Goal: Entertainment & Leisure: Consume media (video, audio)

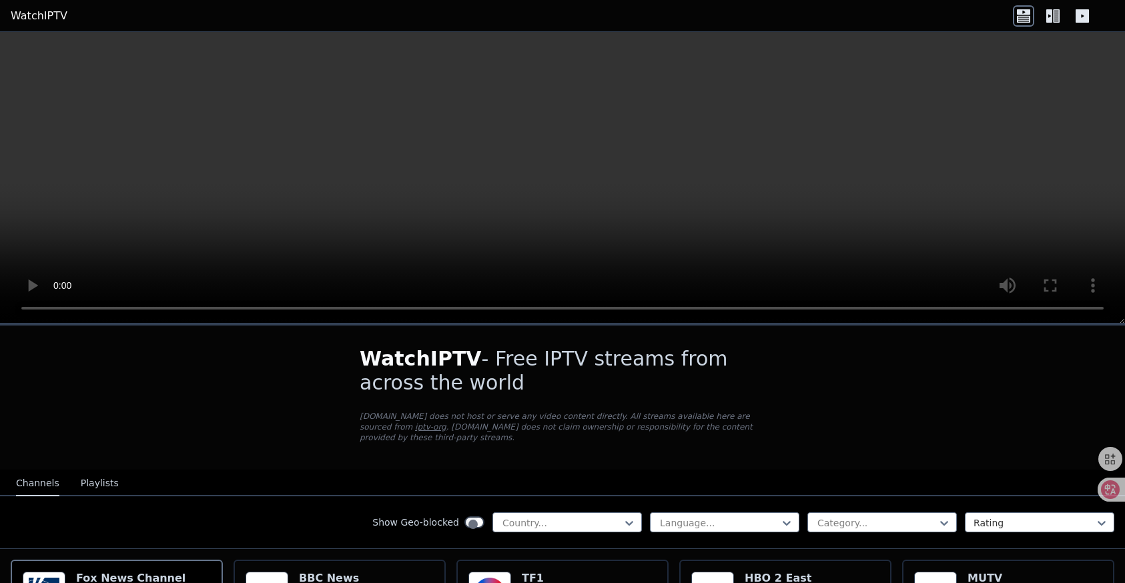
click at [195, 204] on video at bounding box center [562, 178] width 1125 height 292
click at [81, 471] on button "Playlists" at bounding box center [100, 483] width 38 height 25
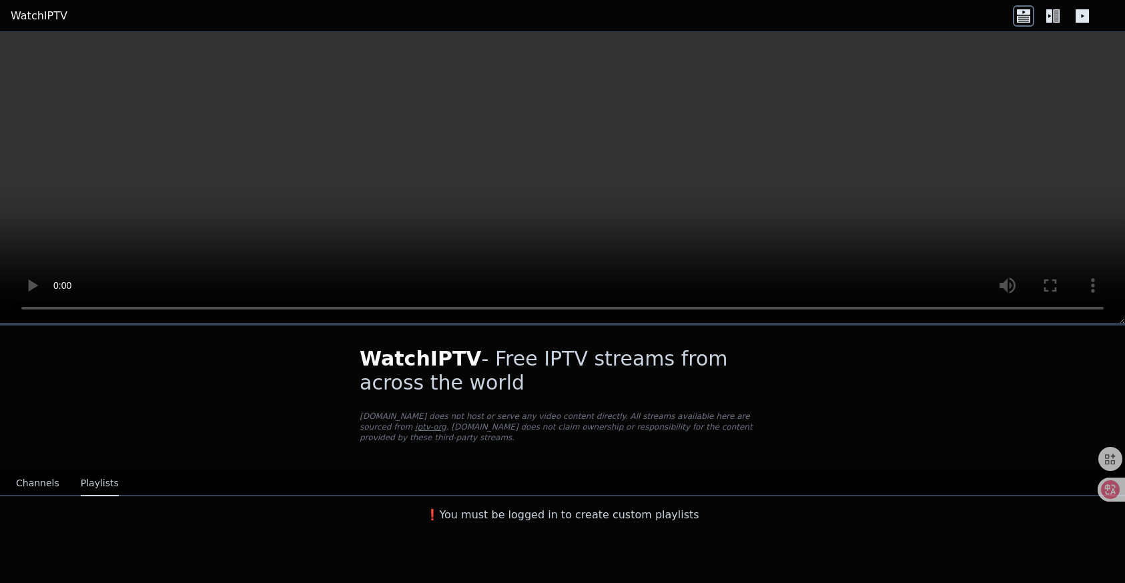
click at [23, 471] on button "Channels" at bounding box center [37, 483] width 43 height 25
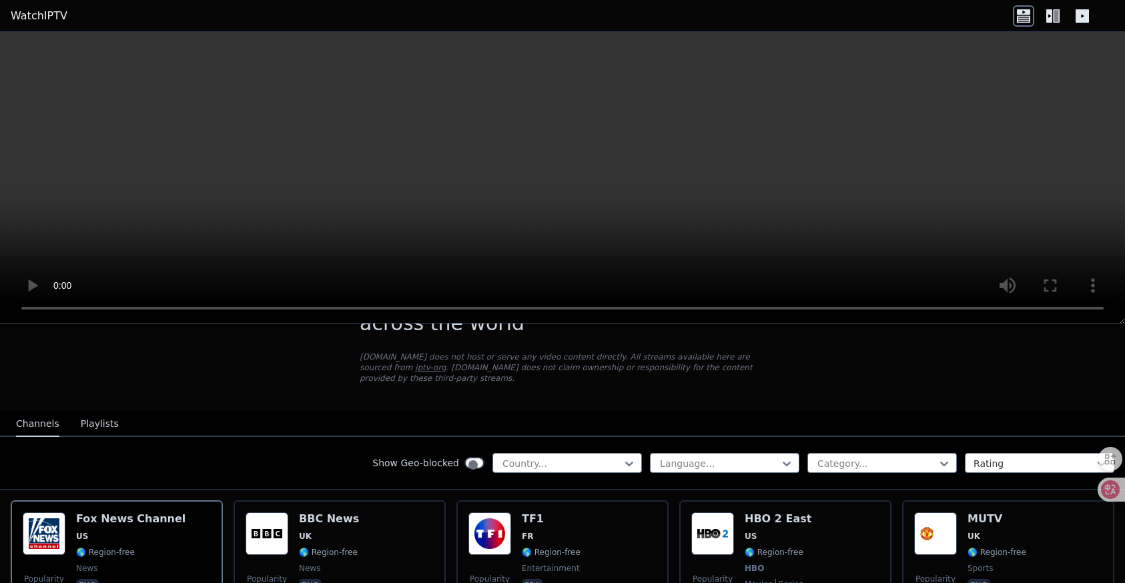
scroll to position [59, 0]
click at [951, 457] on icon at bounding box center [943, 463] width 13 height 13
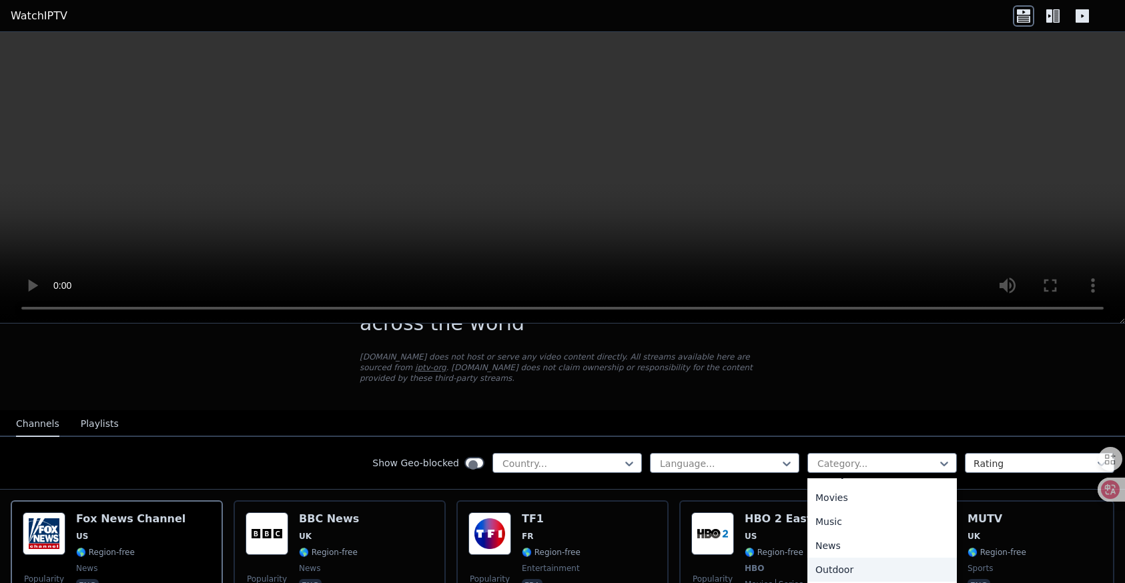
scroll to position [410, 0]
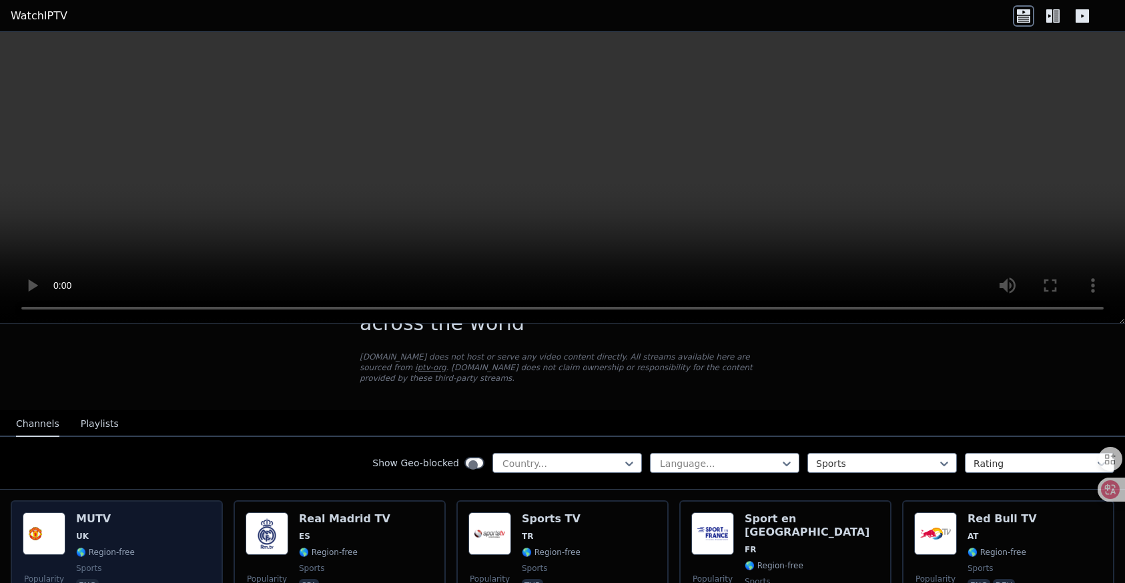
click at [108, 512] on div "Popularity 5902 MUTV UK 🌎 Region-free sports eng" at bounding box center [117, 560] width 188 height 96
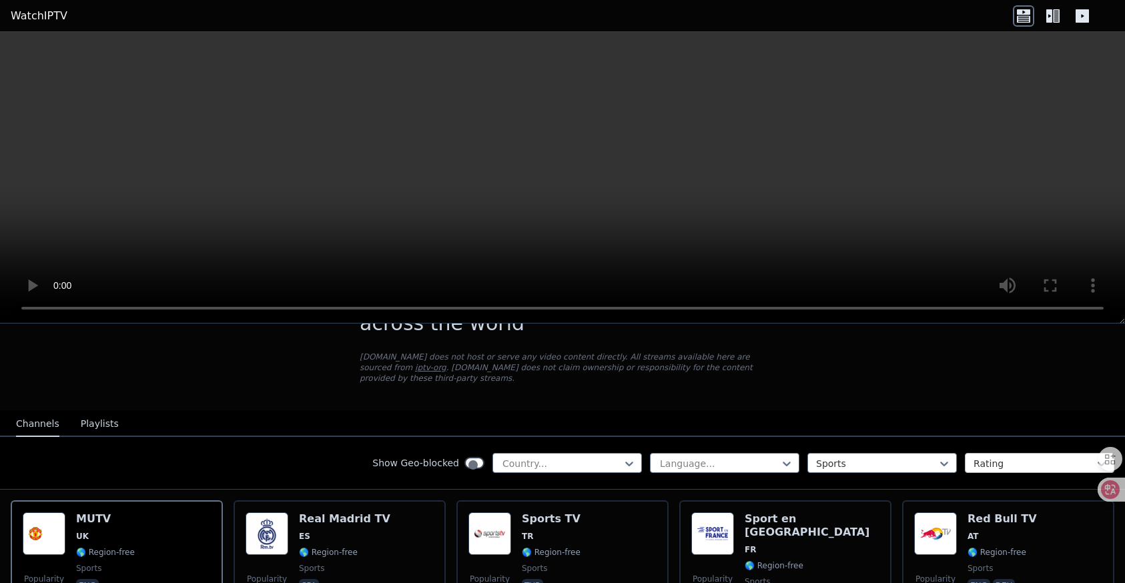
click at [1047, 457] on div at bounding box center [1033, 463] width 121 height 13
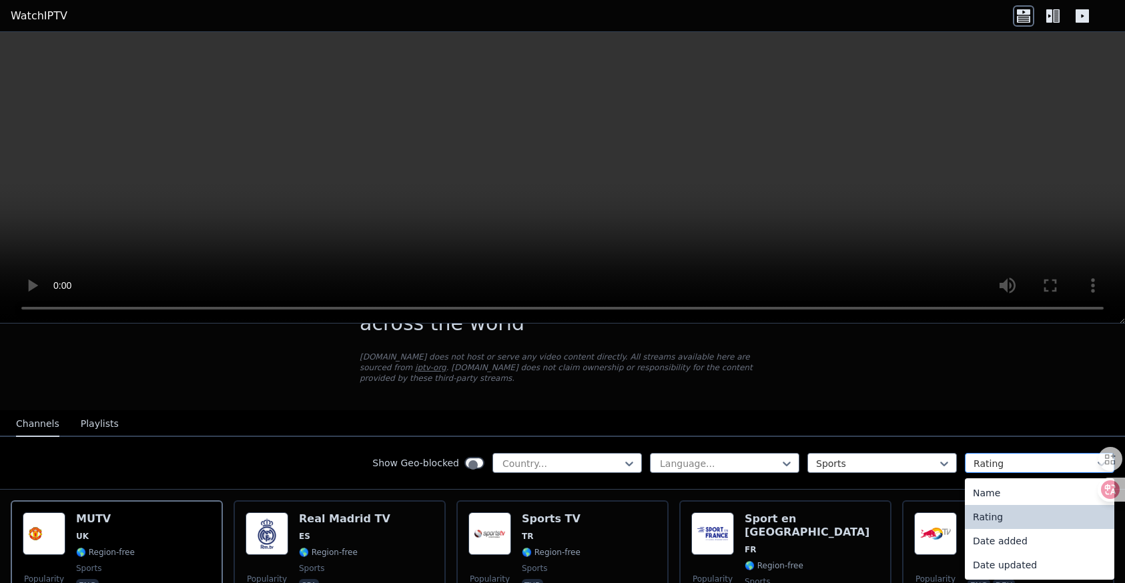
click at [1047, 457] on div at bounding box center [1033, 463] width 121 height 13
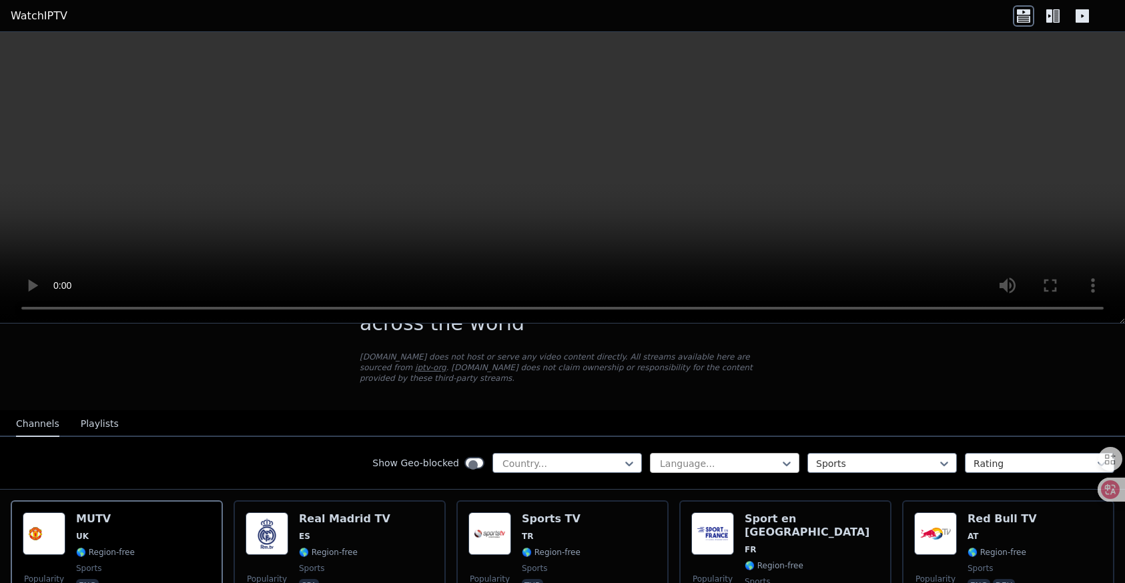
click at [780, 457] on div at bounding box center [718, 463] width 121 height 13
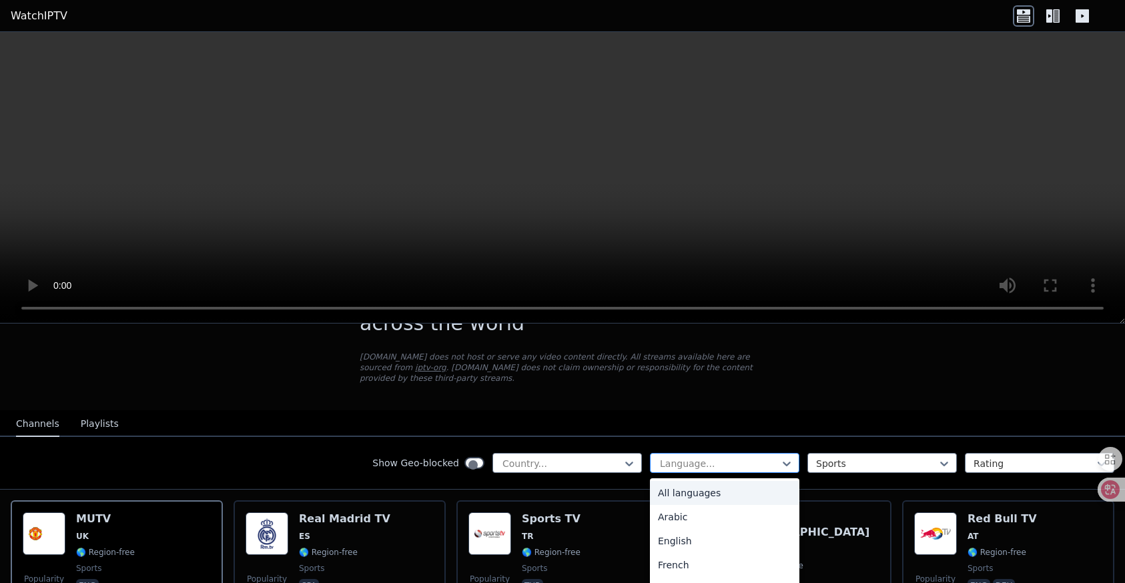
click at [780, 457] on div at bounding box center [718, 463] width 121 height 13
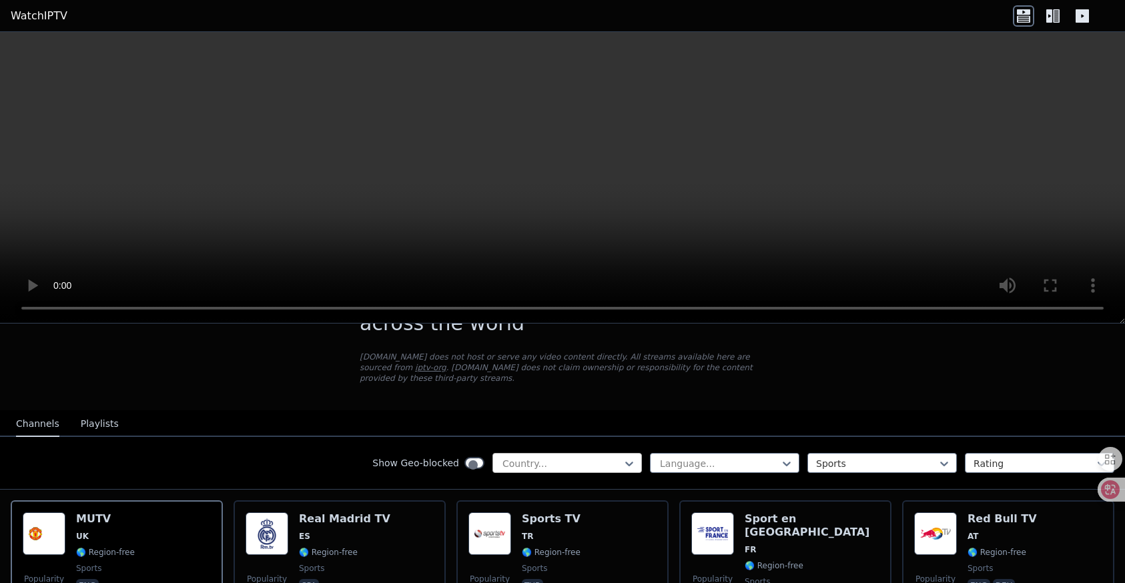
click at [622, 457] on div at bounding box center [561, 463] width 121 height 13
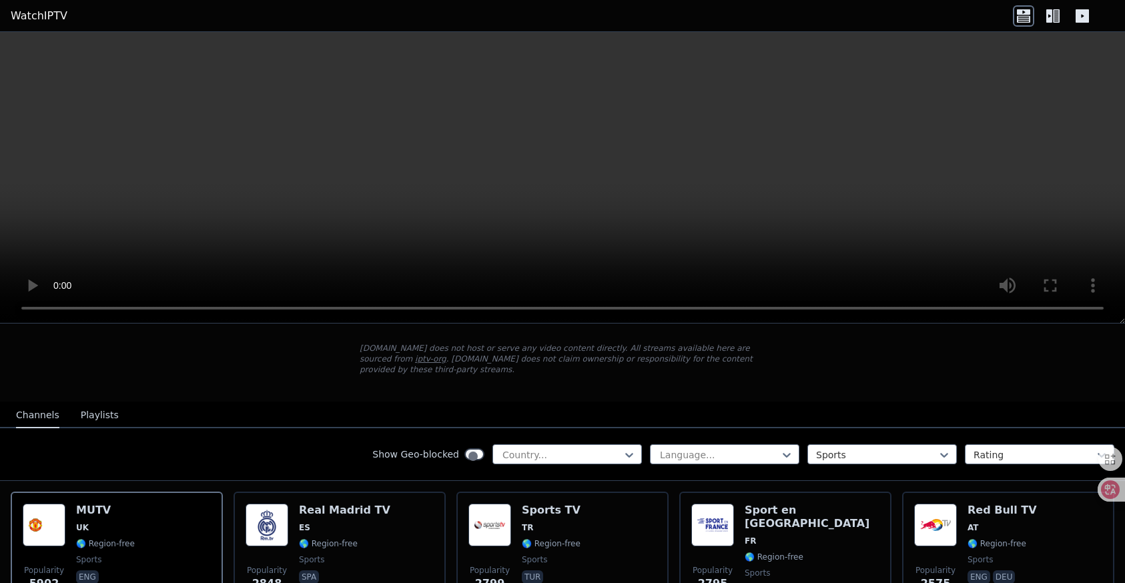
scroll to position [69, 0]
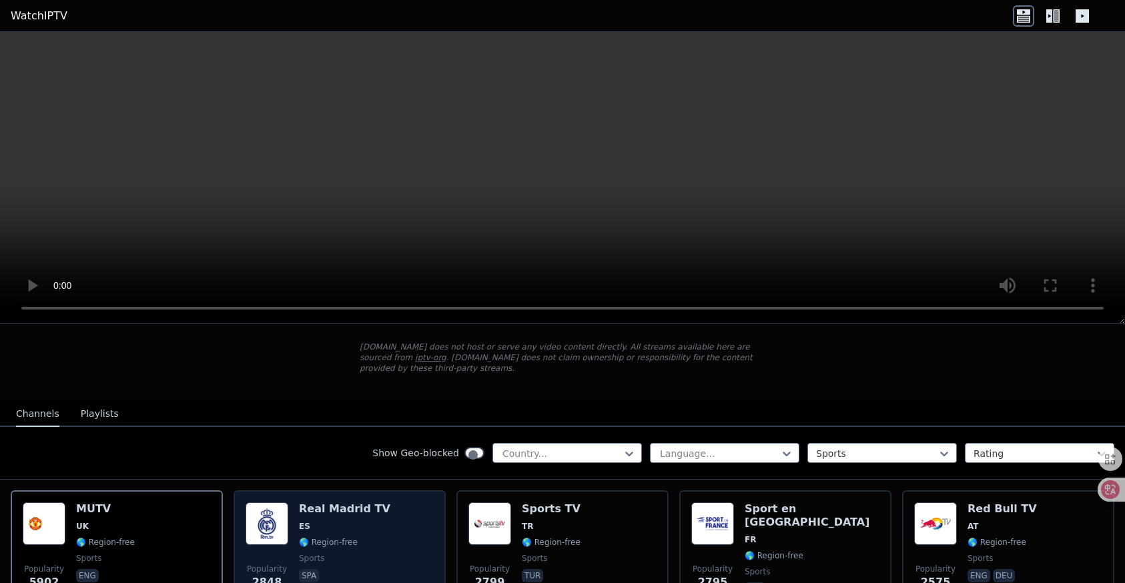
click at [361, 502] on div "Popularity 2848 Real Madrid TV ES 🌎 Region-free sports spa" at bounding box center [340, 550] width 188 height 96
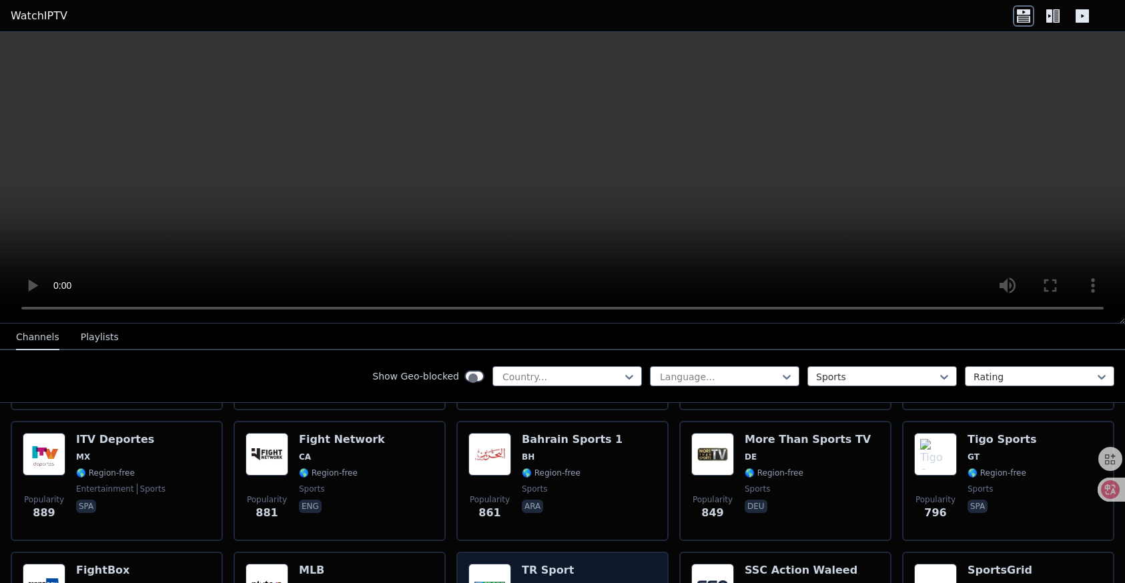
scroll to position [670, 0]
